Goal: Find specific page/section: Find specific page/section

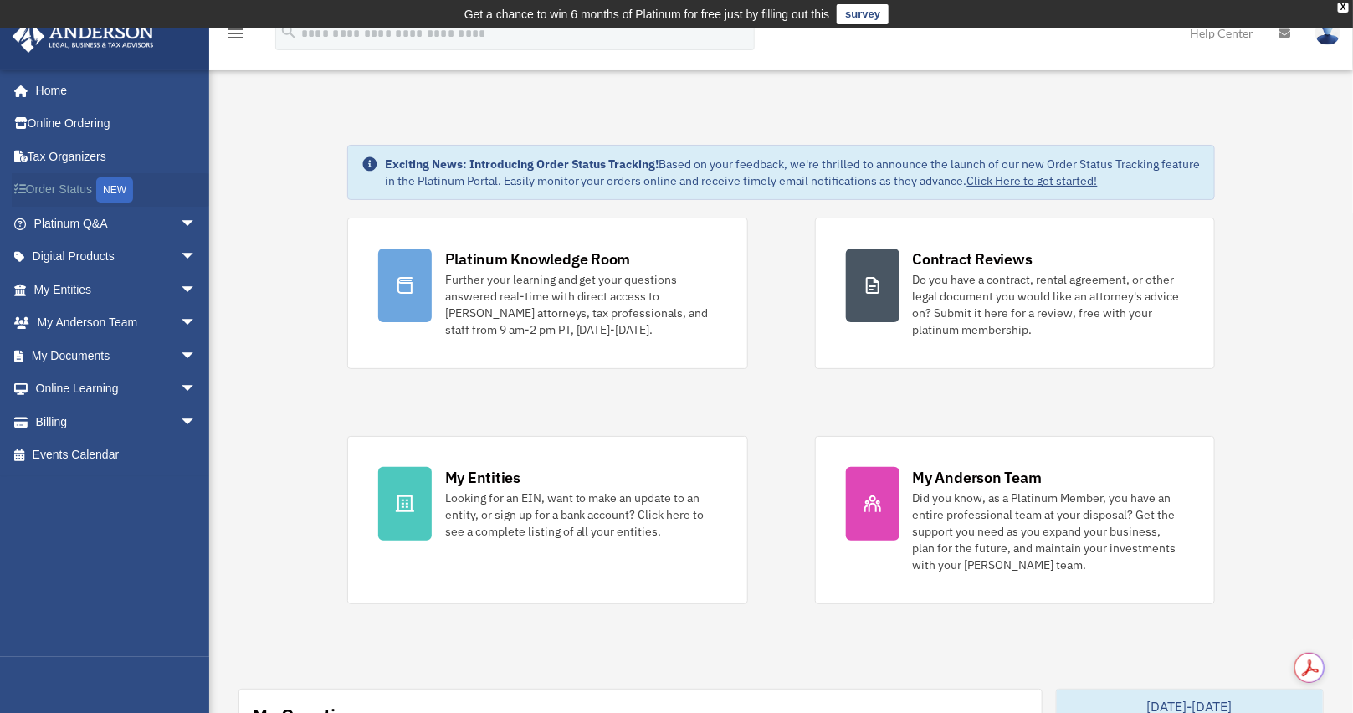
click at [55, 184] on link "Order Status NEW" at bounding box center [117, 190] width 210 height 34
click at [79, 350] on link "My Documents arrow_drop_down" at bounding box center [117, 355] width 210 height 33
click at [180, 350] on span "arrow_drop_down" at bounding box center [196, 356] width 33 height 34
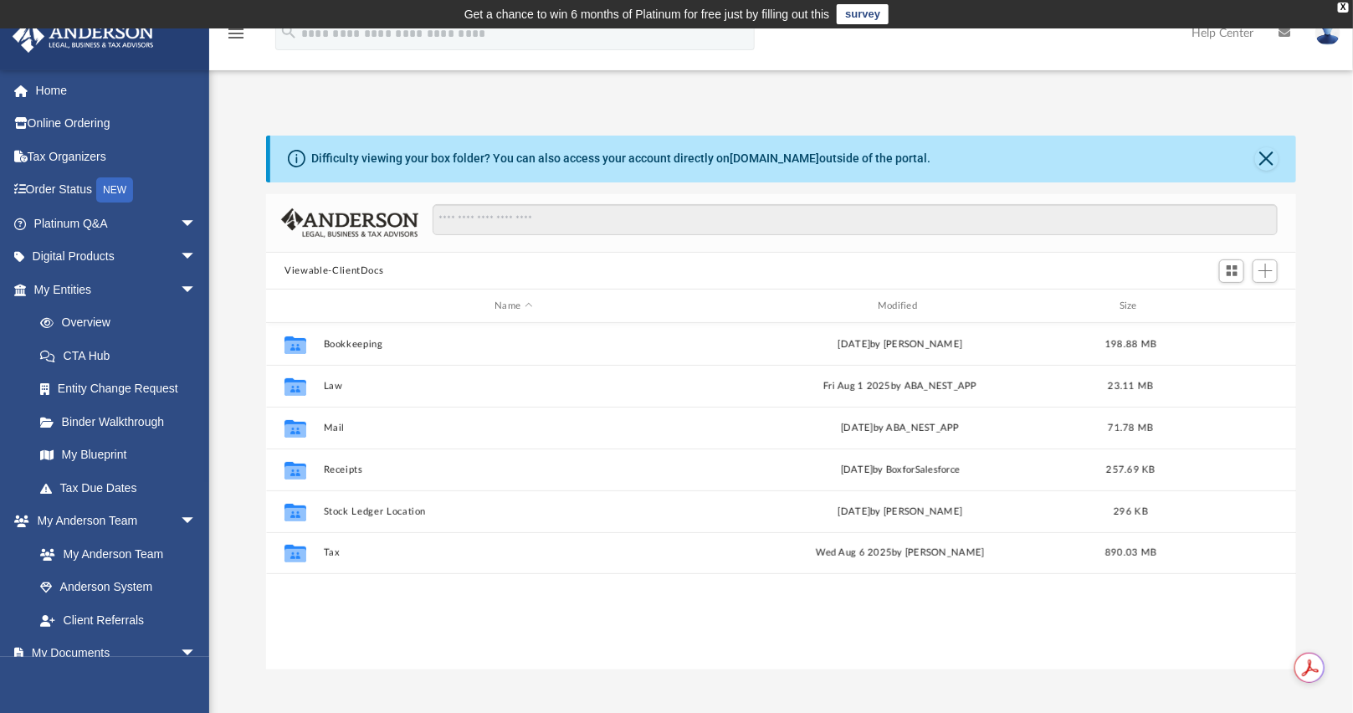
scroll to position [367, 1016]
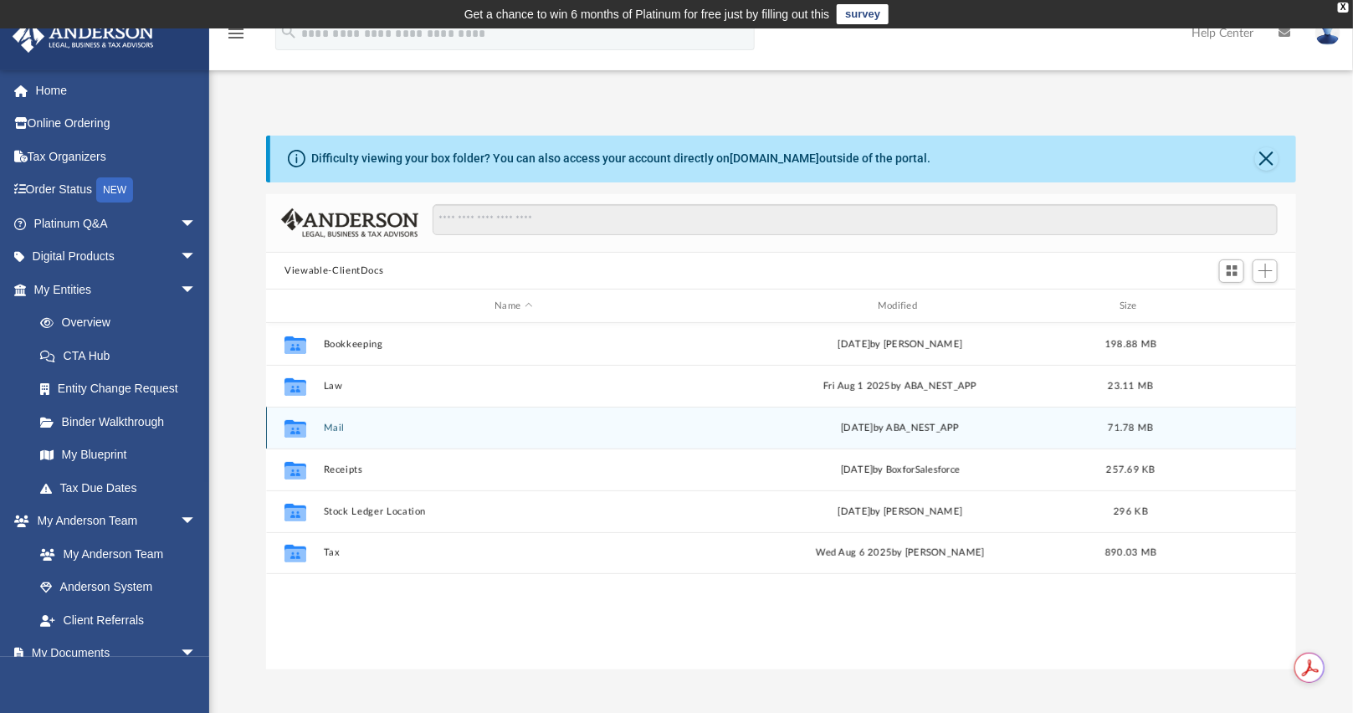
click at [300, 428] on icon "grid" at bounding box center [295, 430] width 22 height 13
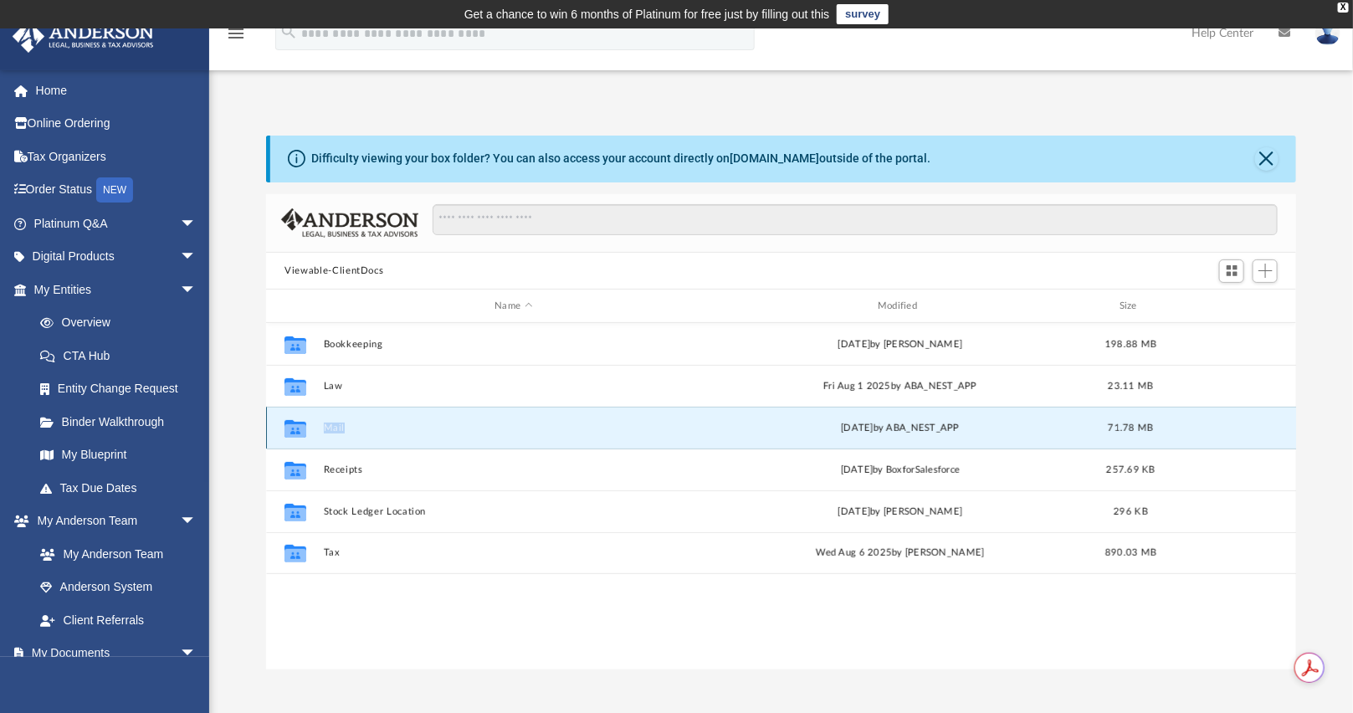
click at [301, 428] on icon "grid" at bounding box center [295, 430] width 22 height 13
click at [289, 426] on icon "grid" at bounding box center [295, 430] width 22 height 13
click at [50, 85] on link "Home" at bounding box center [117, 90] width 210 height 33
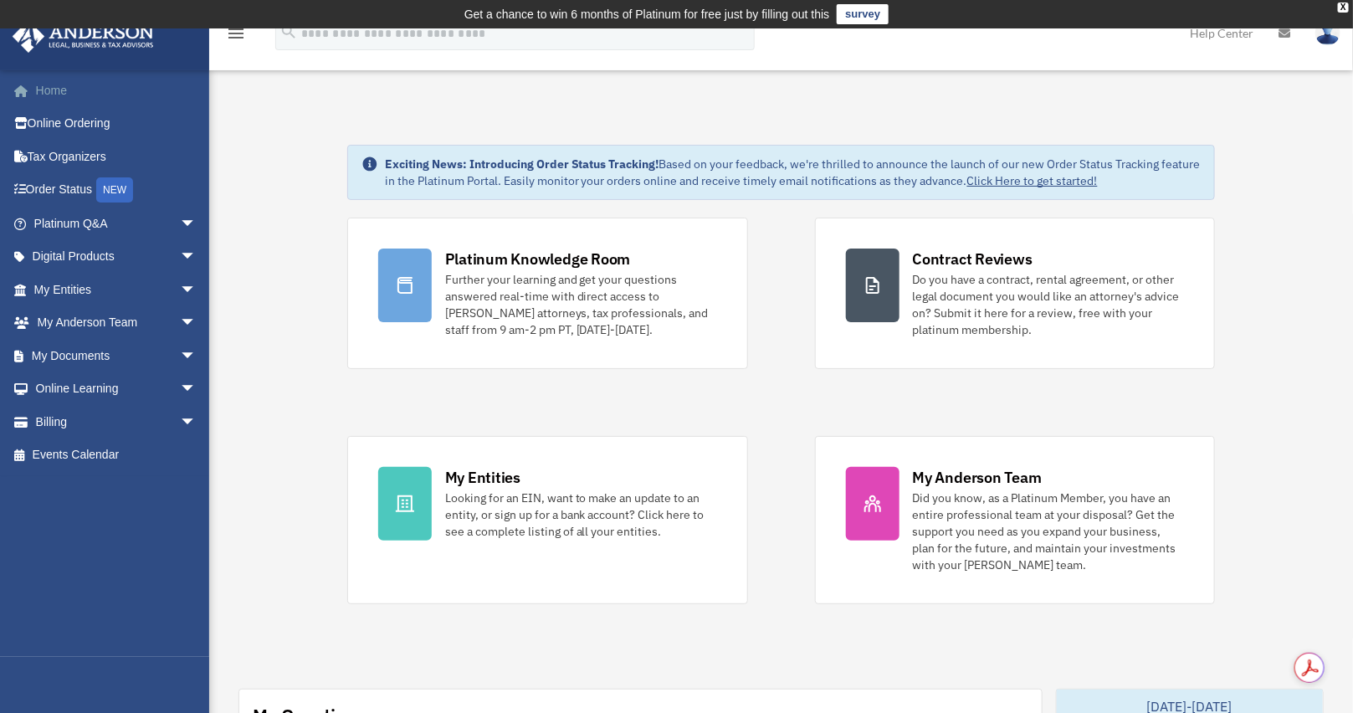
click at [41, 84] on link "Home" at bounding box center [117, 90] width 210 height 33
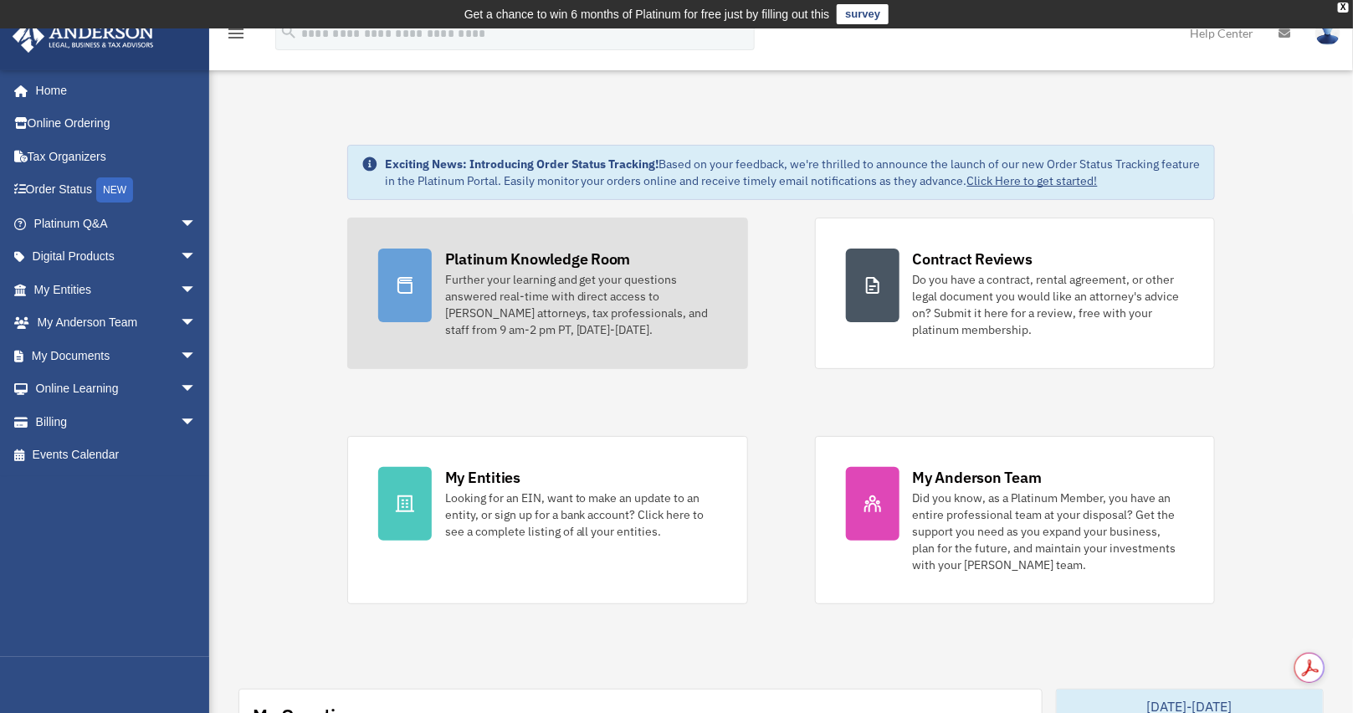
click at [522, 264] on div "Platinum Knowledge Room" at bounding box center [538, 258] width 186 height 21
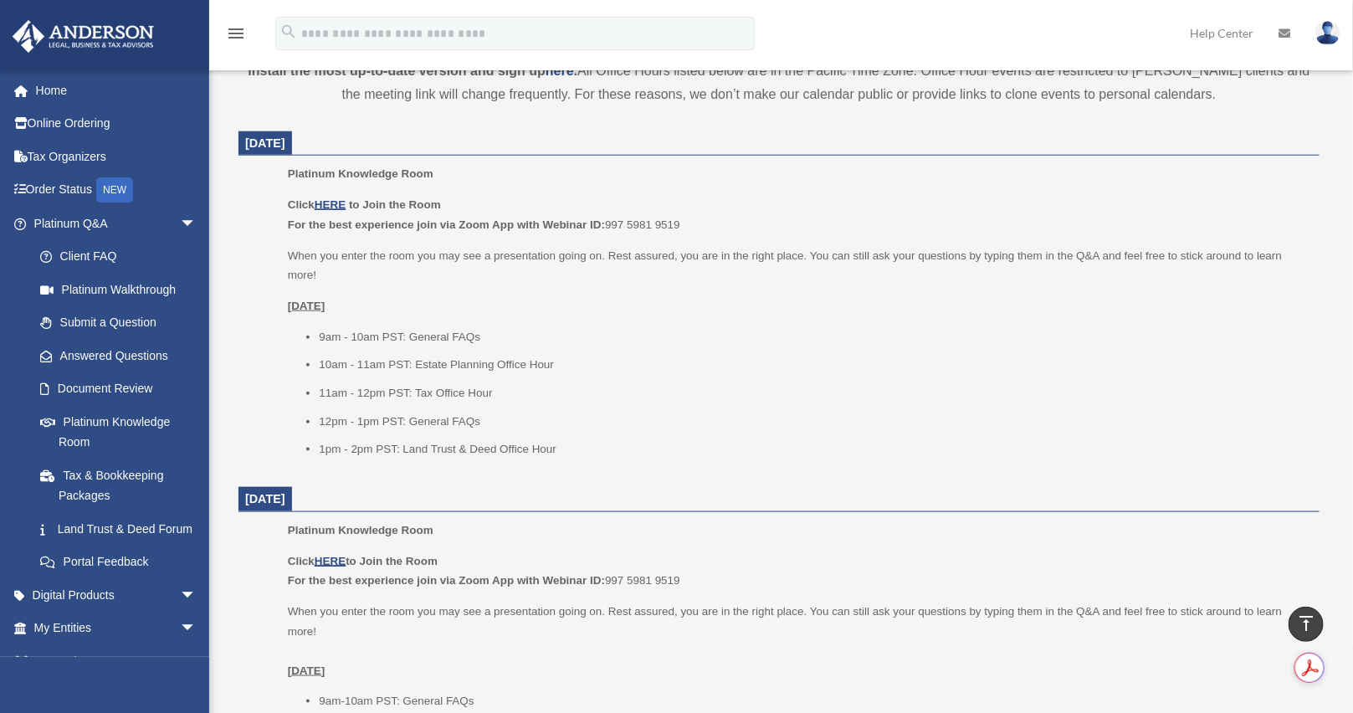
scroll to position [669, 0]
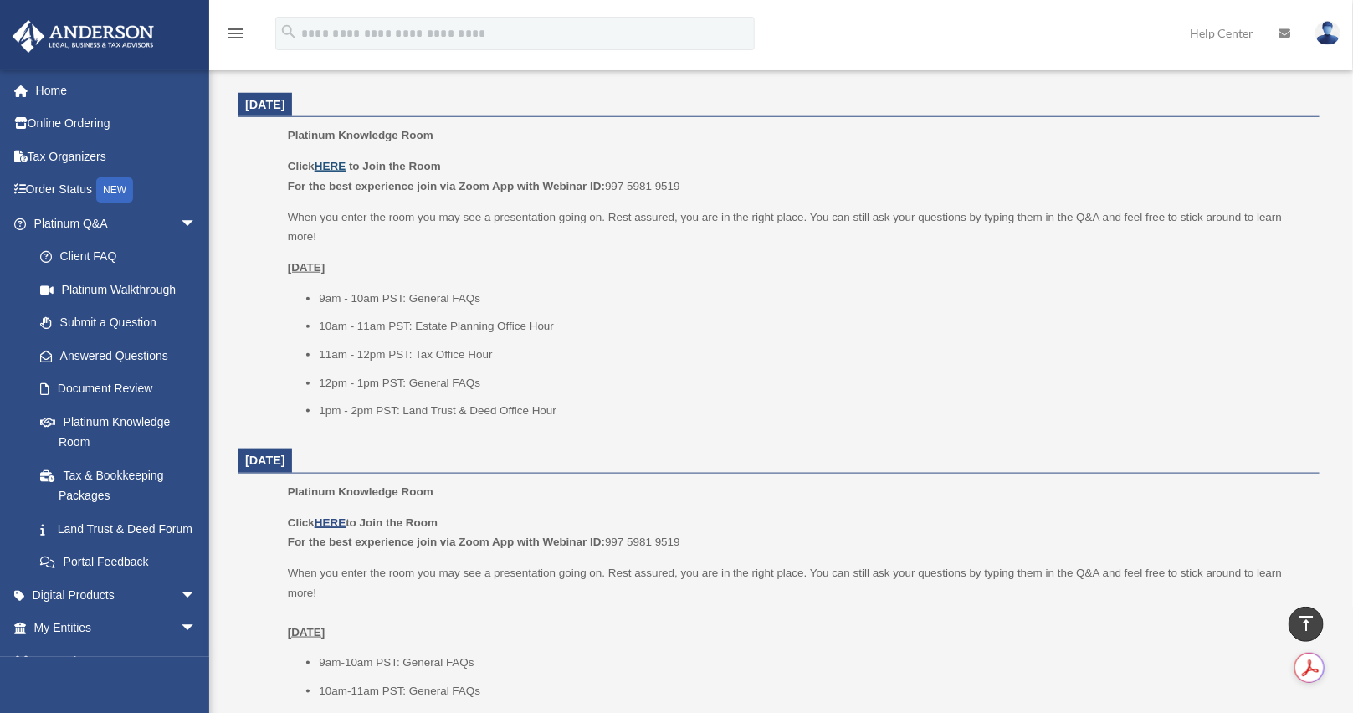
click at [334, 167] on u "HERE" at bounding box center [330, 166] width 31 height 13
